Goal: Check status: Check status

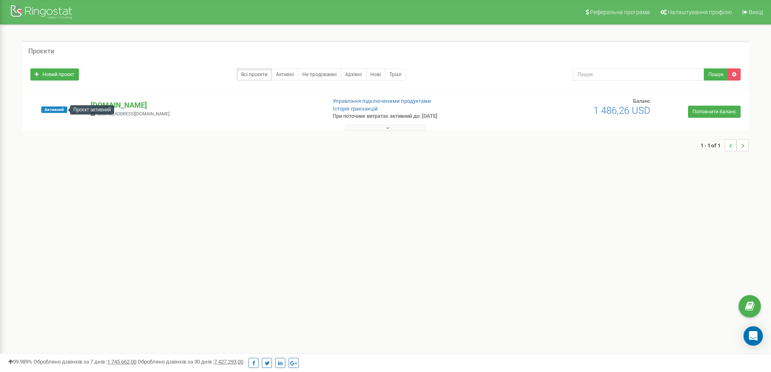
click at [107, 106] on div "Проєкт активний" at bounding box center [92, 109] width 44 height 9
click at [120, 103] on p "[DOMAIN_NAME]" at bounding box center [205, 105] width 229 height 11
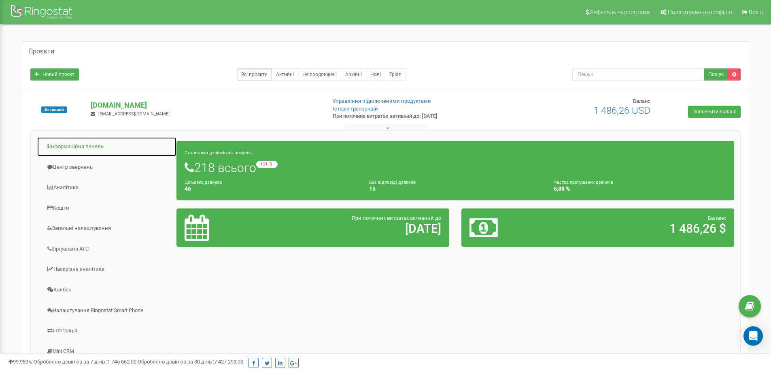
click at [73, 144] on link "Інформаційна панель" at bounding box center [107, 147] width 140 height 20
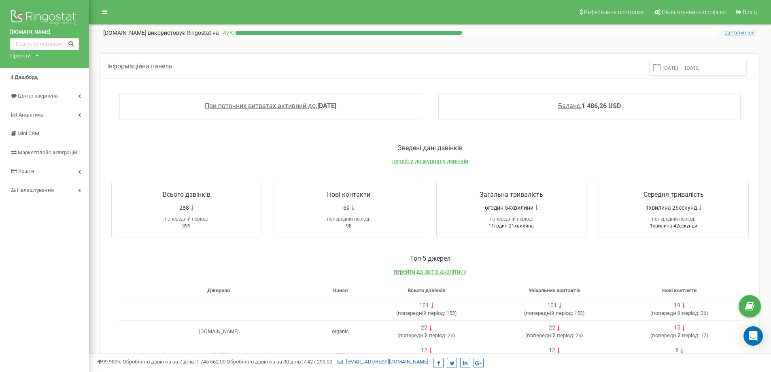
click at [698, 66] on input "[DATE] - [DATE]" at bounding box center [698, 68] width 98 height 16
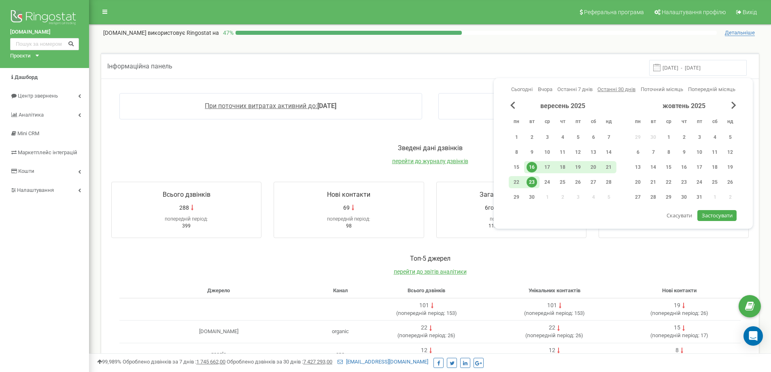
click at [623, 88] on span "Останні 30 днів" at bounding box center [616, 89] width 38 height 6
click at [703, 213] on span "Застосувати" at bounding box center [717, 215] width 31 height 7
type input "[DATE] - [DATE]"
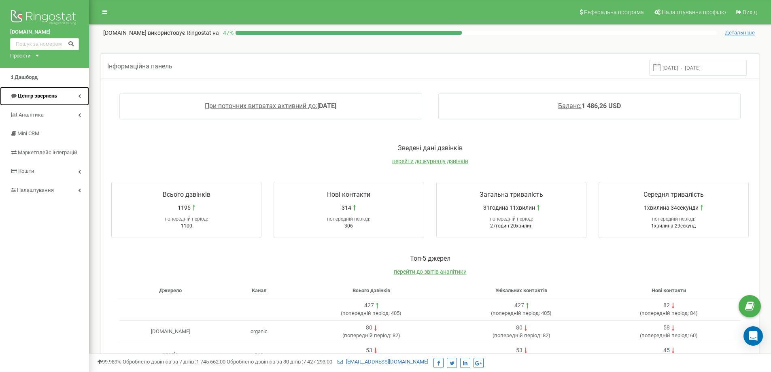
click at [38, 94] on span "Центр звернень" at bounding box center [37, 96] width 39 height 6
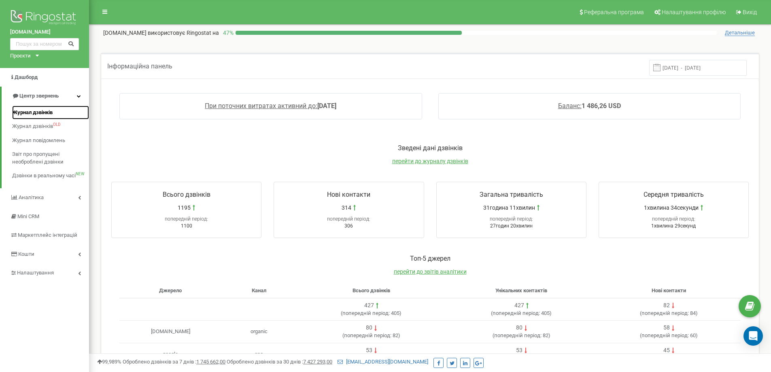
click at [35, 110] on span "Журнал дзвінків" at bounding box center [32, 113] width 40 height 8
